Goal: Task Accomplishment & Management: Complete application form

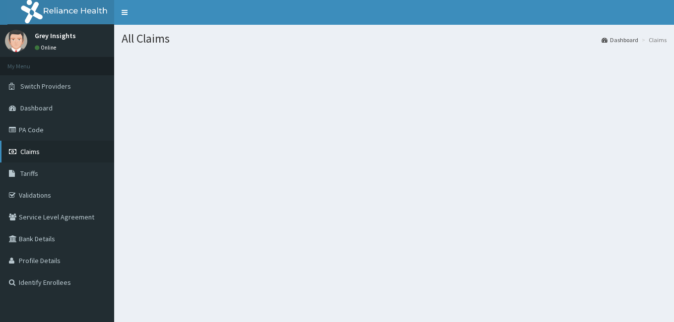
click at [46, 149] on link "Claims" at bounding box center [57, 152] width 114 height 22
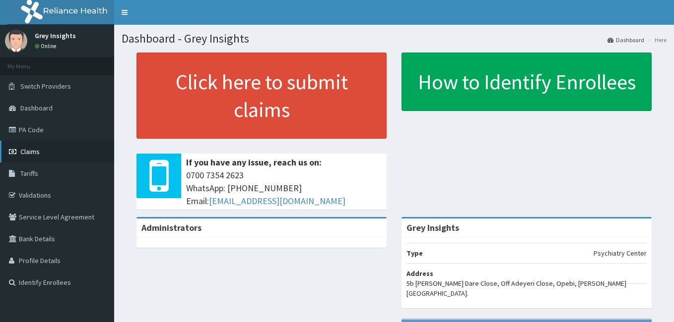
click at [20, 150] on span "Claims" at bounding box center [29, 151] width 19 height 9
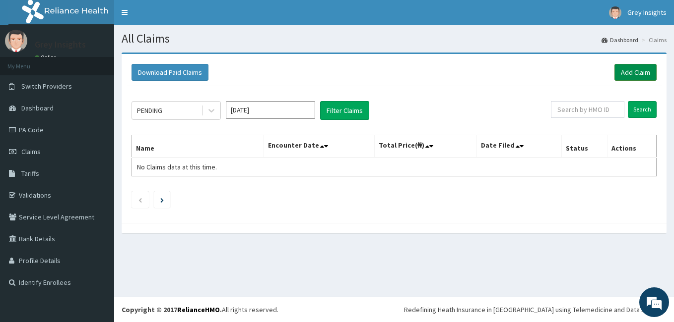
click at [618, 69] on link "Add Claim" at bounding box center [635, 72] width 42 height 17
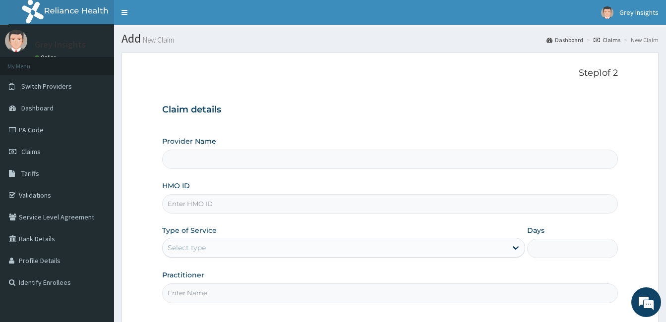
click at [290, 209] on input "HMO ID" at bounding box center [390, 203] width 456 height 19
type input "Grey Insights"
type input "LTI/10269/A"
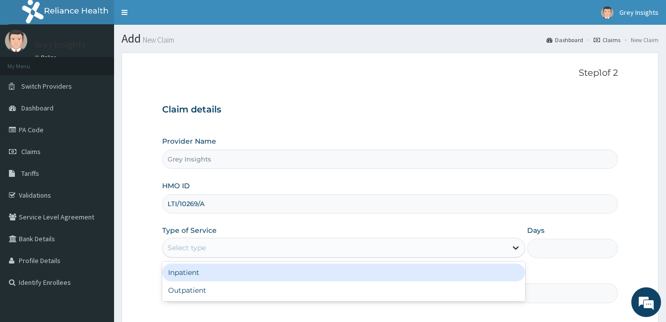
click at [519, 250] on icon at bounding box center [516, 248] width 10 height 10
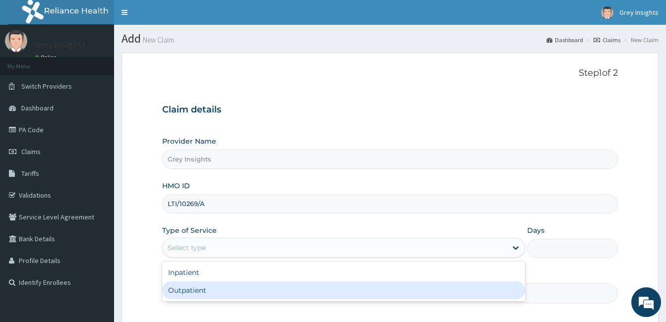
click at [479, 286] on div "Outpatient" at bounding box center [343, 291] width 363 height 18
type input "1"
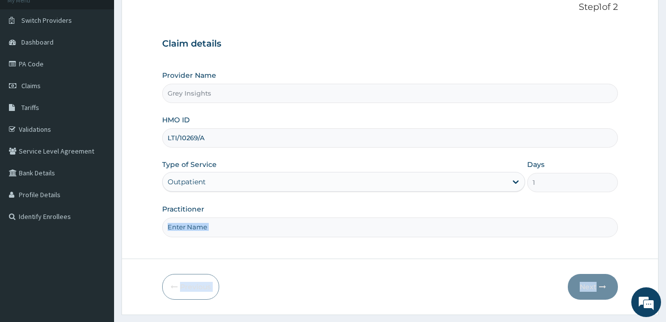
drag, startPoint x: 503, startPoint y: 271, endPoint x: 670, endPoint y: 344, distance: 182.9
click at [666, 322] on html "R EL Toggle navigation Grey Insights Grey Insights - [EMAIL_ADDRESS][DOMAIN_NAM…" at bounding box center [333, 141] width 666 height 414
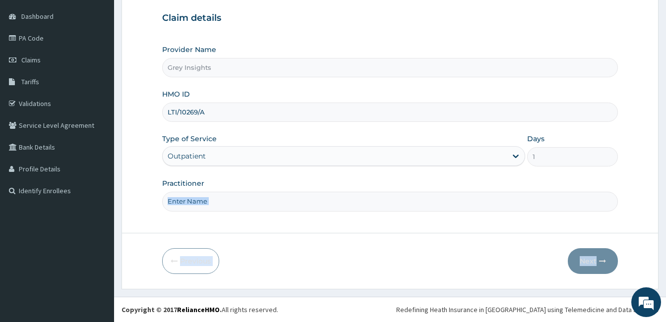
click at [482, 202] on input "Practitioner" at bounding box center [390, 201] width 456 height 19
type input "[PERSON_NAME]"
click at [588, 257] on button "Next" at bounding box center [593, 262] width 50 height 26
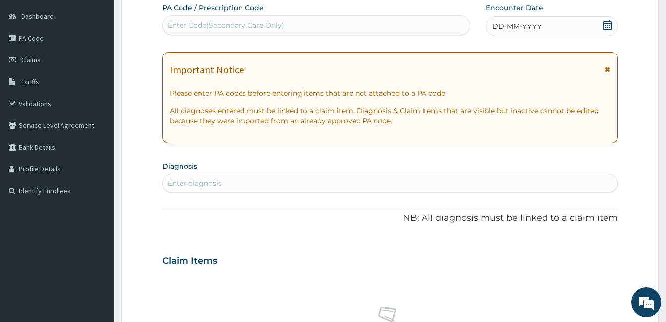
drag, startPoint x: 329, startPoint y: 15, endPoint x: 323, endPoint y: 24, distance: 10.9
click at [323, 24] on div "PA Code / Prescription Code Enter Code(Secondary Care Only)" at bounding box center [316, 19] width 308 height 32
click at [323, 24] on div "Enter Code(Secondary Care Only)" at bounding box center [316, 25] width 307 height 16
paste input "PA/C6DDDE"
type input "PA/C6DDDE"
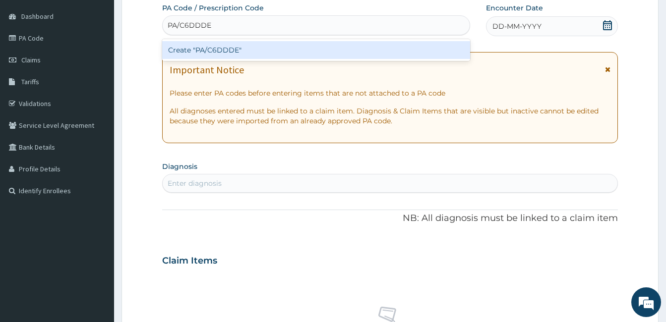
click at [316, 47] on div "Create "PA/C6DDDE"" at bounding box center [316, 50] width 308 height 18
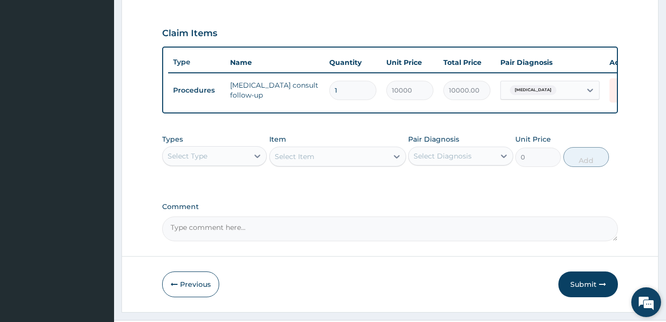
scroll to position [338, 0]
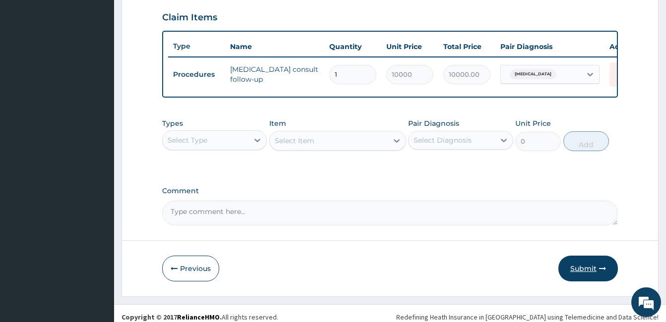
click at [575, 276] on button "Submit" at bounding box center [589, 269] width 60 height 26
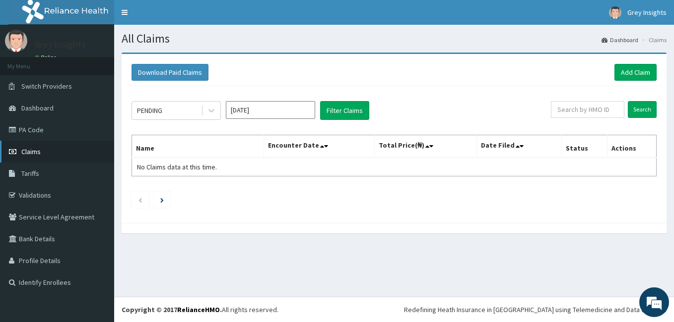
click at [71, 150] on link "Claims" at bounding box center [57, 152] width 114 height 22
click at [63, 135] on link "PA Code" at bounding box center [57, 130] width 114 height 22
